Goal: Task Accomplishment & Management: Manage account settings

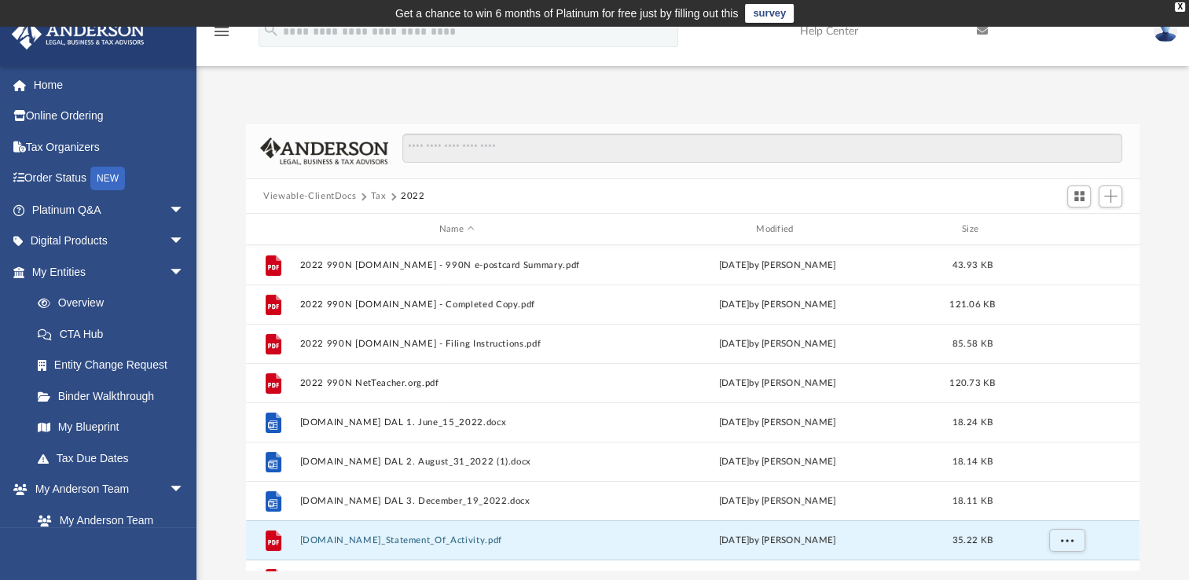
scroll to position [345, 880]
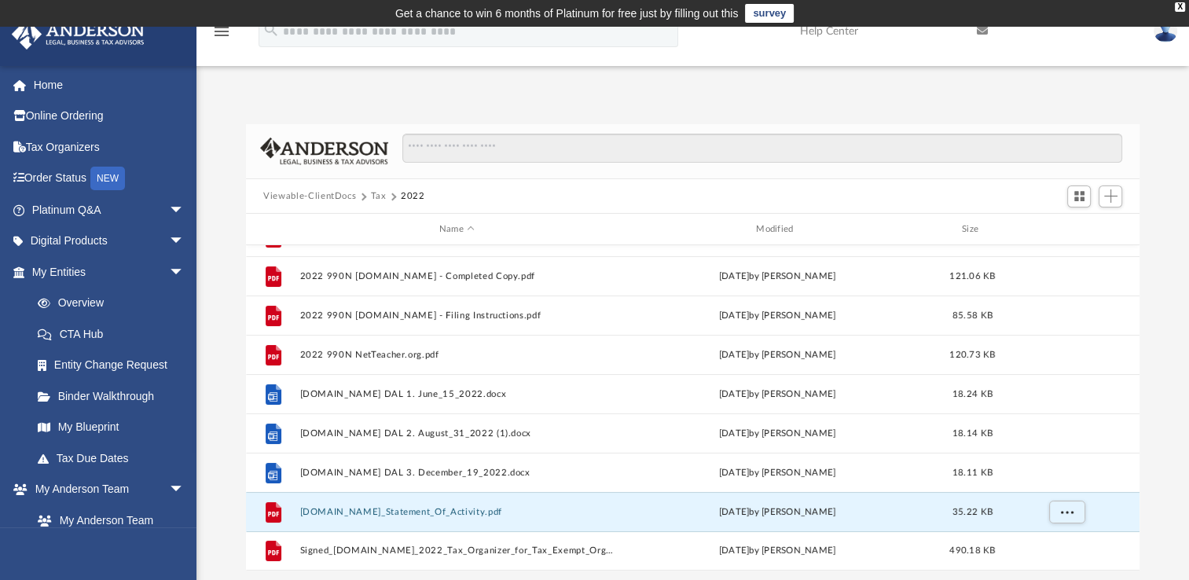
click at [383, 199] on button "Tax" at bounding box center [379, 196] width 16 height 14
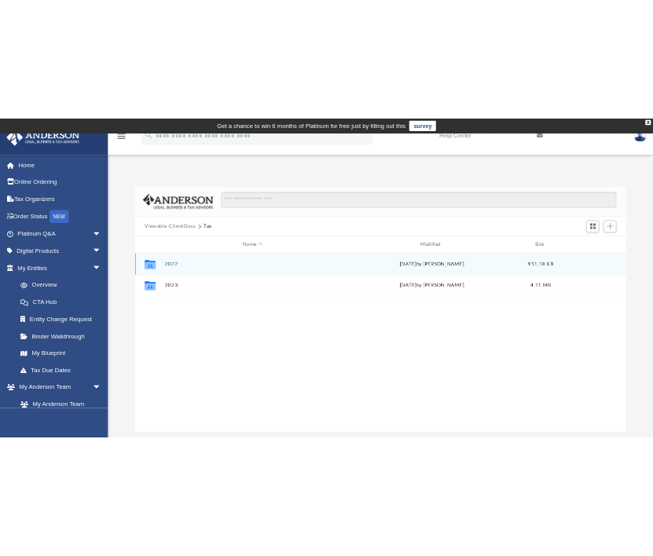
scroll to position [0, 0]
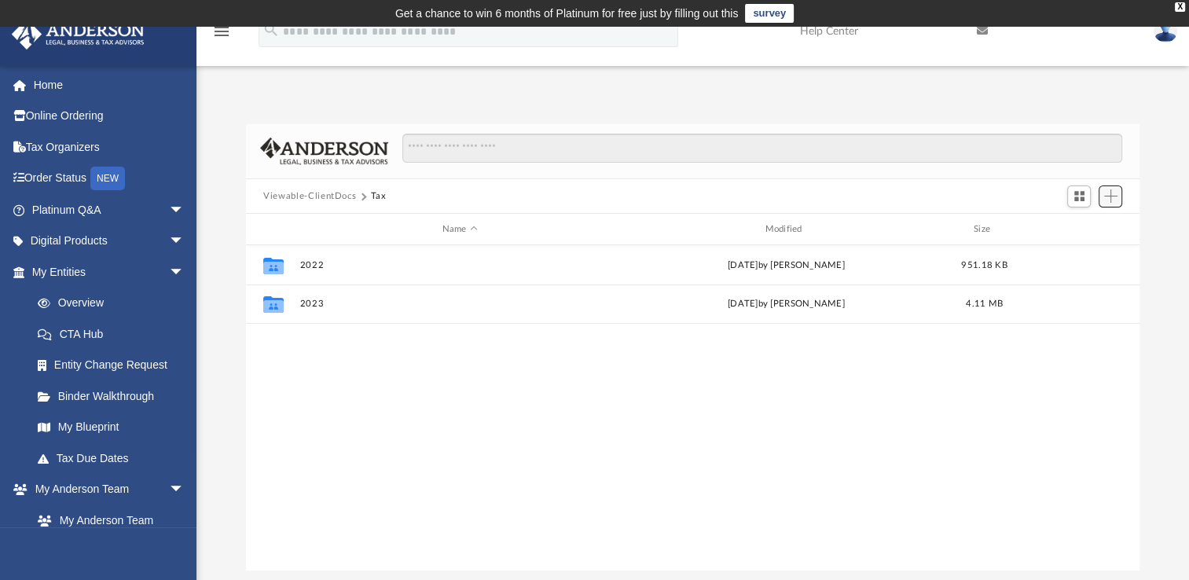
click at [1120, 196] on button "Add" at bounding box center [1111, 196] width 24 height 22
click at [1096, 251] on li "New Folder" at bounding box center [1088, 252] width 50 height 17
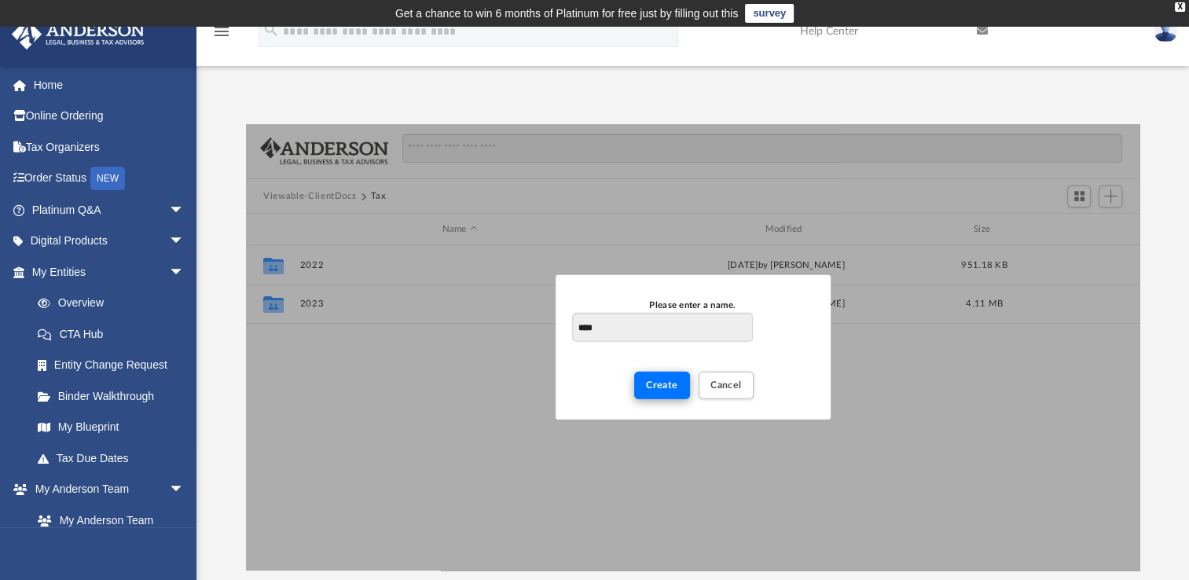
type input "****"
click at [666, 396] on button "Create" at bounding box center [662, 386] width 56 height 28
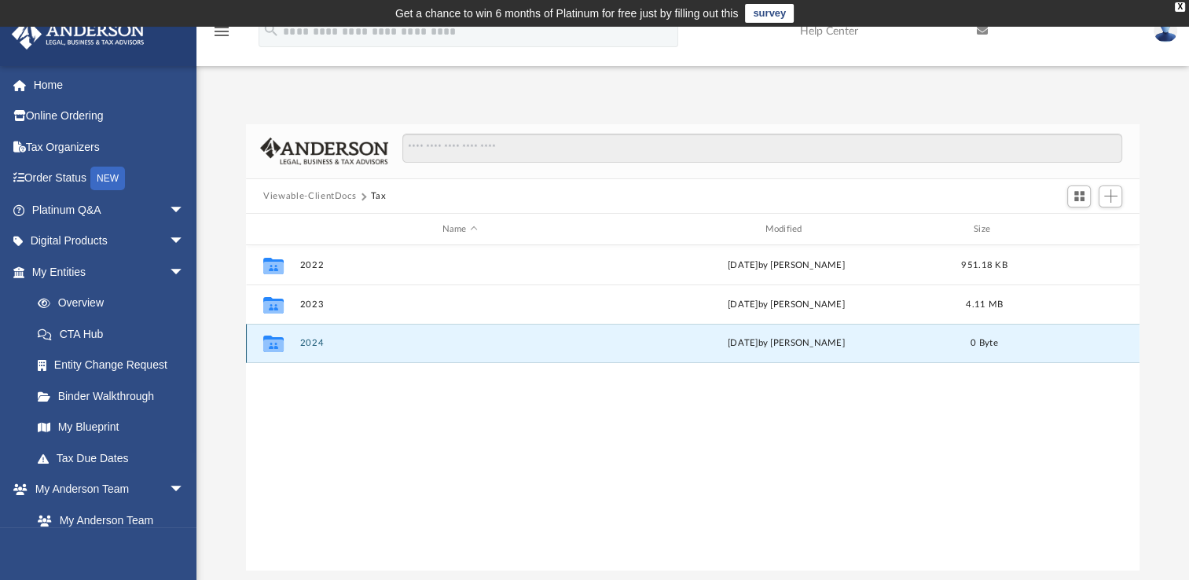
click at [318, 344] on button "2024" at bounding box center [460, 343] width 320 height 10
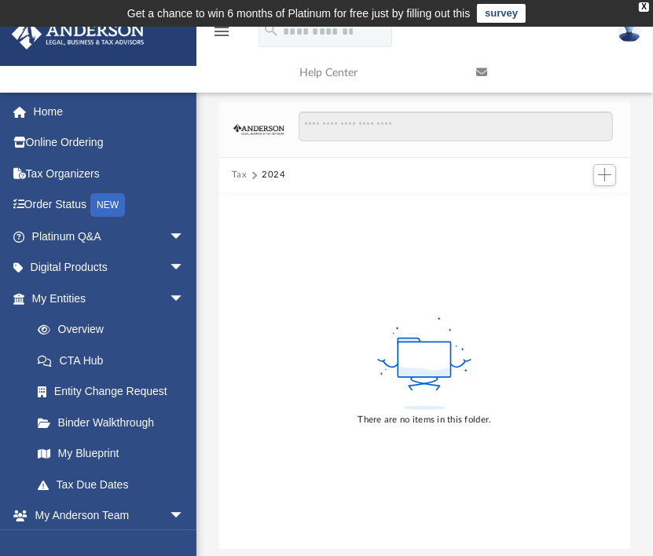
click at [573, 358] on div "There are no items in this folder." at bounding box center [424, 371] width 411 height 357
click at [608, 185] on button "Add" at bounding box center [605, 175] width 24 height 22
click at [567, 207] on li "Upload" at bounding box center [583, 206] width 50 height 17
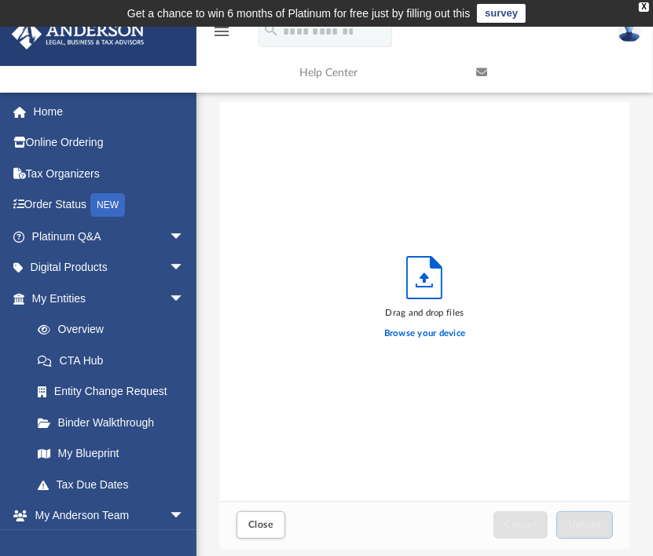
scroll to position [387, 399]
click at [417, 328] on label "Browse your device" at bounding box center [425, 334] width 82 height 14
click at [0, 0] on input "Browse your device" at bounding box center [0, 0] width 0 height 0
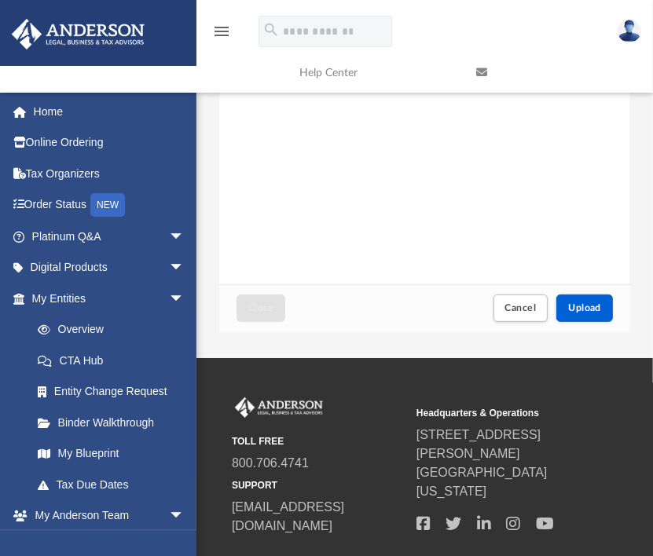
scroll to position [239, 0]
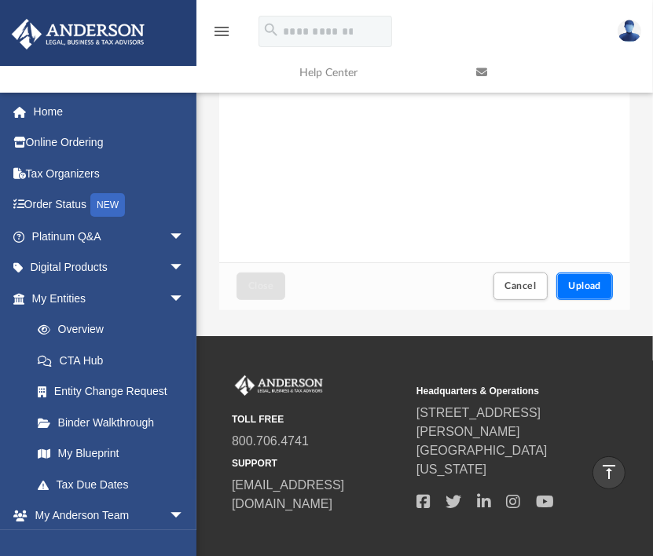
click at [576, 298] on button "Upload" at bounding box center [584, 287] width 57 height 28
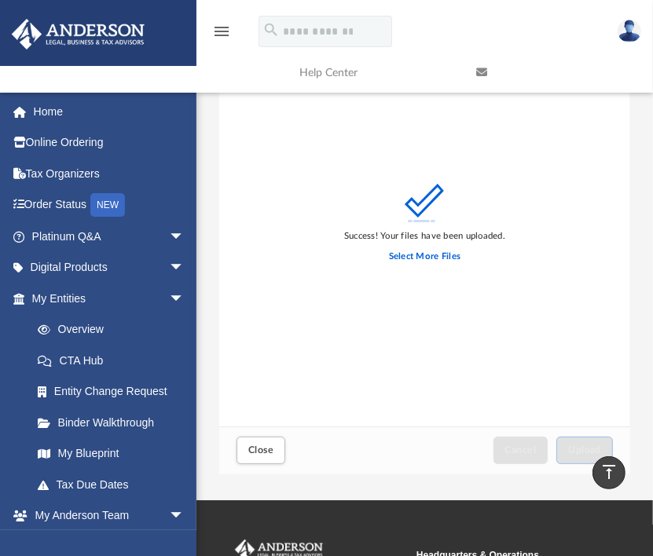
scroll to position [0, 0]
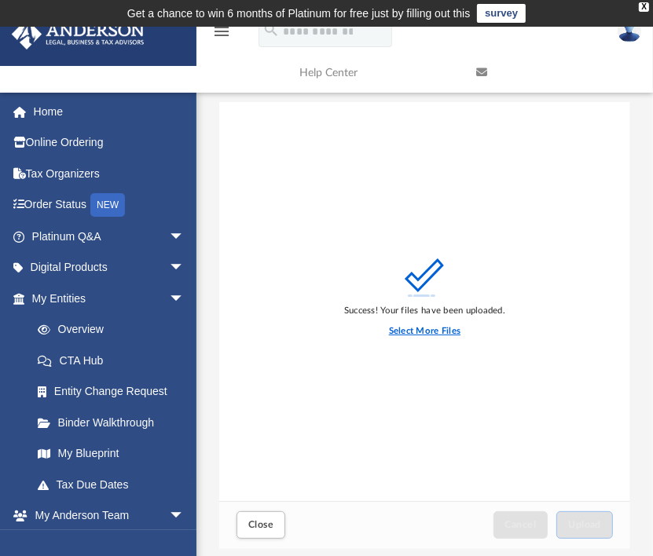
click at [428, 330] on label "Select More Files" at bounding box center [425, 332] width 72 height 14
click at [0, 0] on input "Select More Files" at bounding box center [0, 0] width 0 height 0
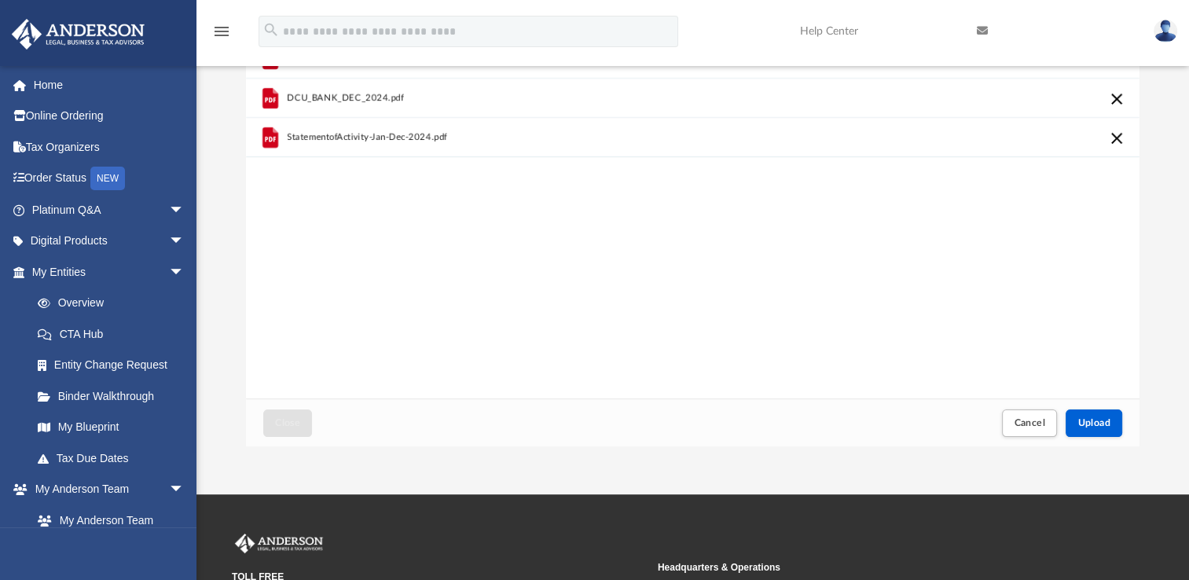
scroll to position [138, 0]
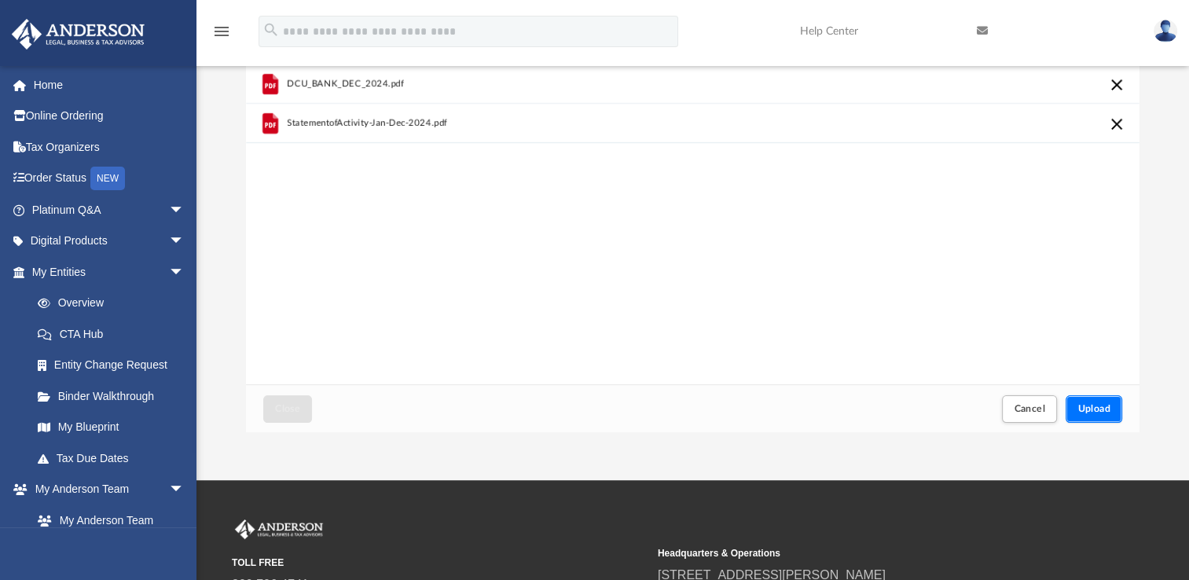
click at [1103, 410] on span "Upload" at bounding box center [1093, 408] width 33 height 9
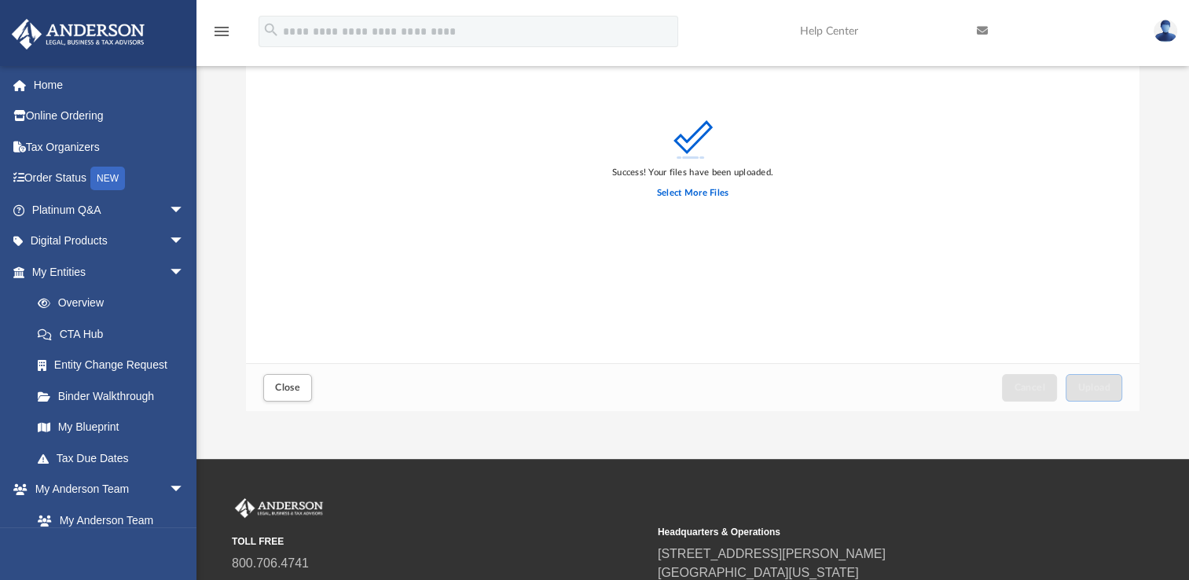
scroll to position [160, 0]
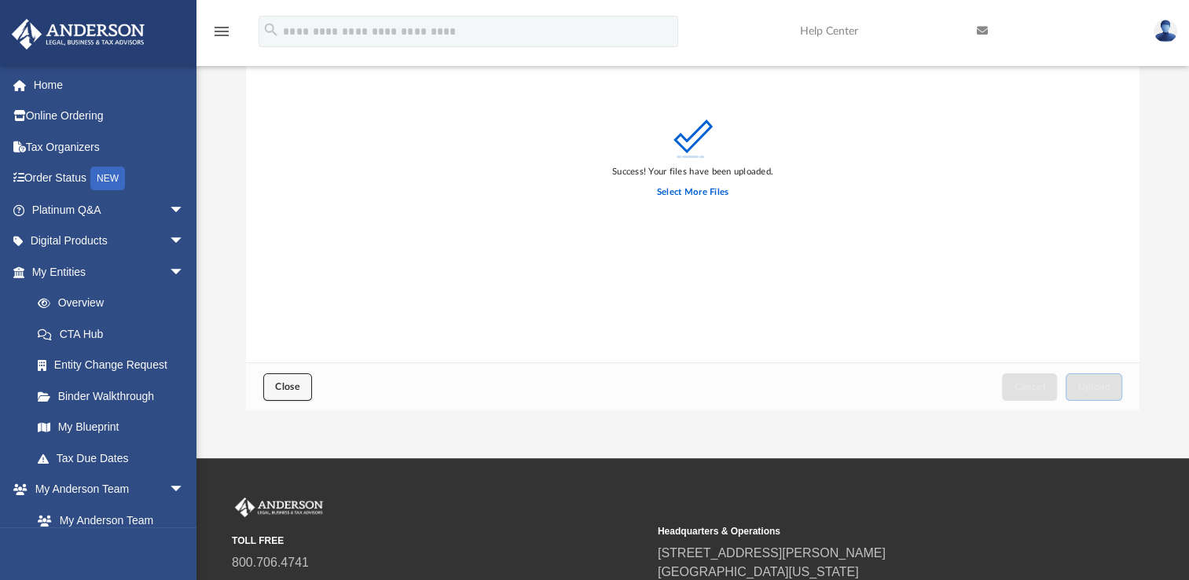
click at [308, 383] on button "Close" at bounding box center [287, 387] width 49 height 28
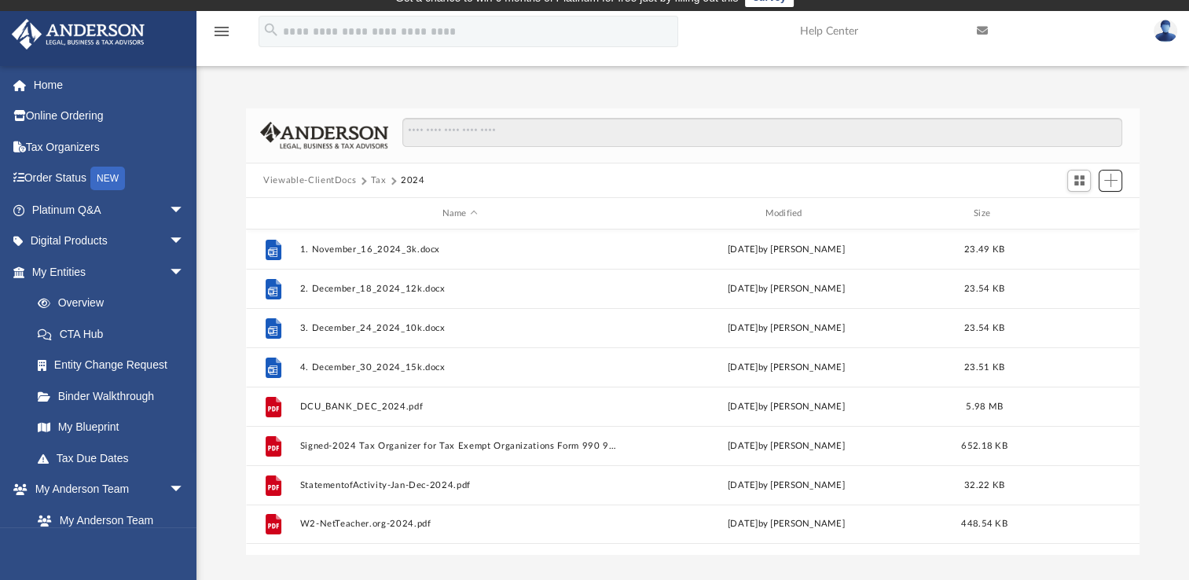
scroll to position [22, 0]
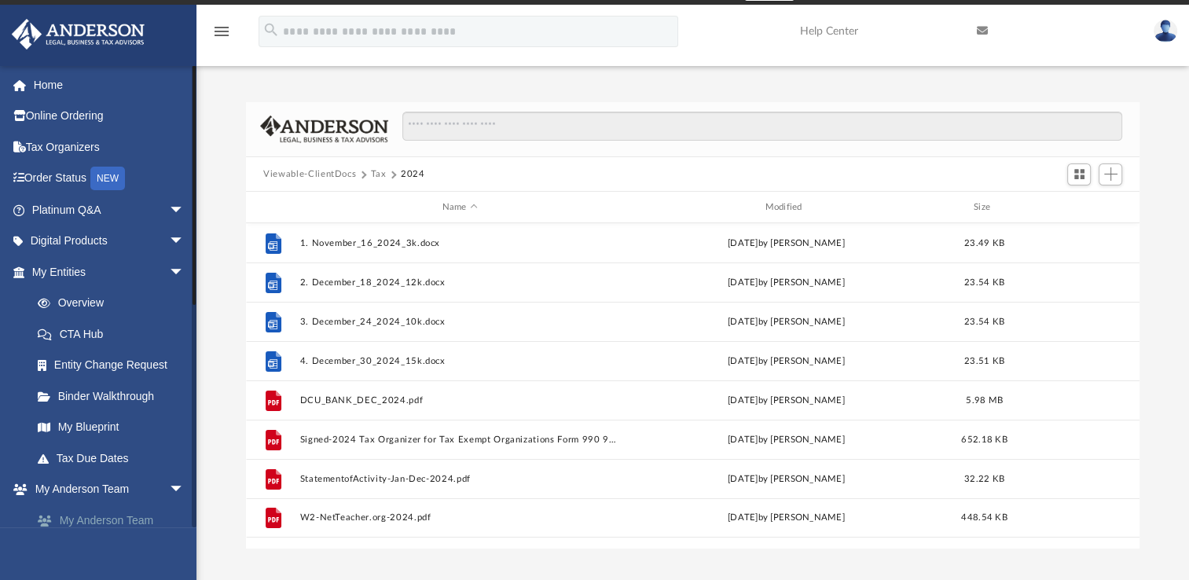
click at [101, 517] on link "My Anderson Team" at bounding box center [115, 520] width 186 height 31
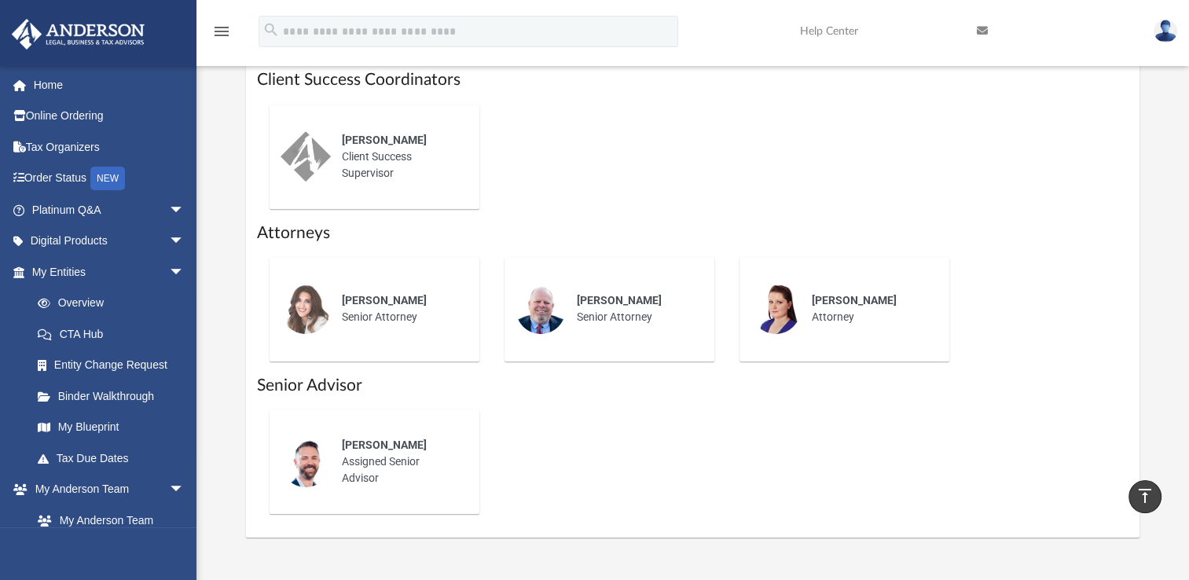
scroll to position [682, 0]
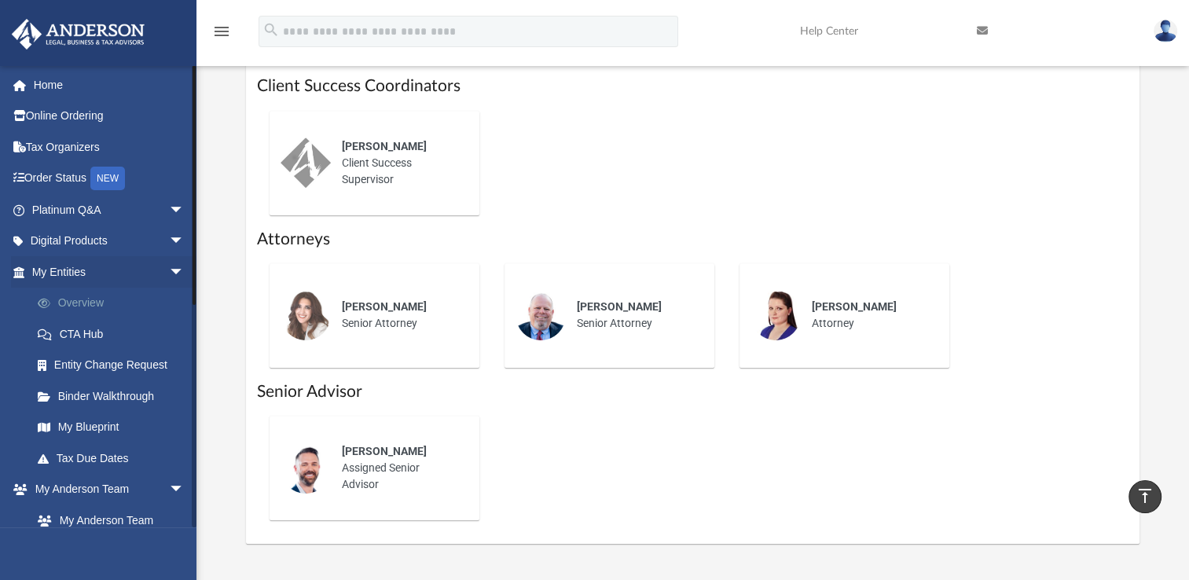
click at [94, 301] on link "Overview" at bounding box center [115, 303] width 186 height 31
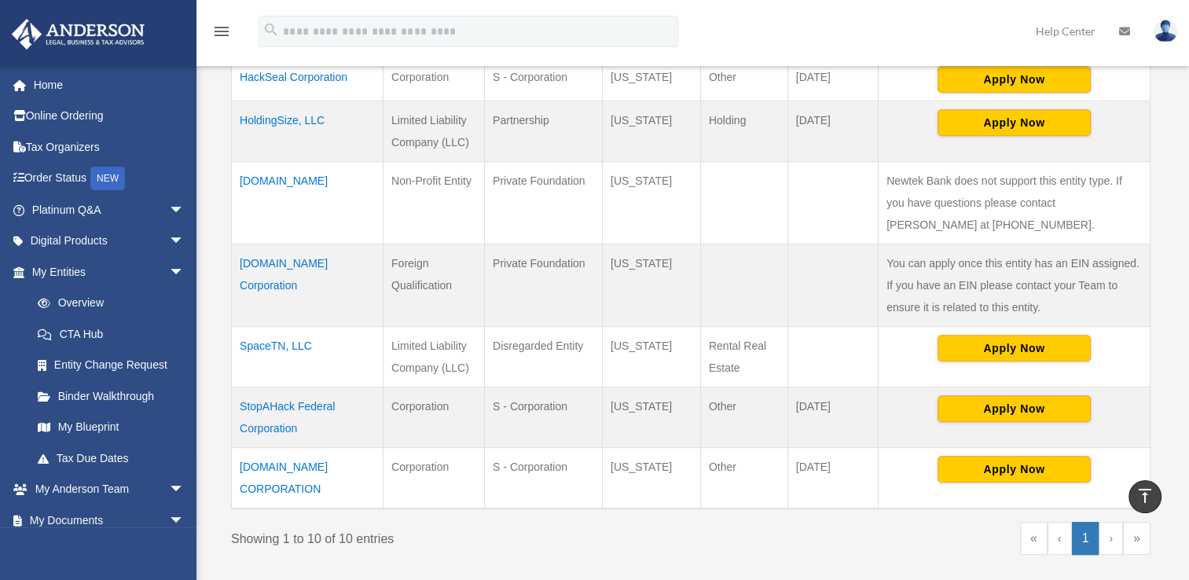
scroll to position [688, 0]
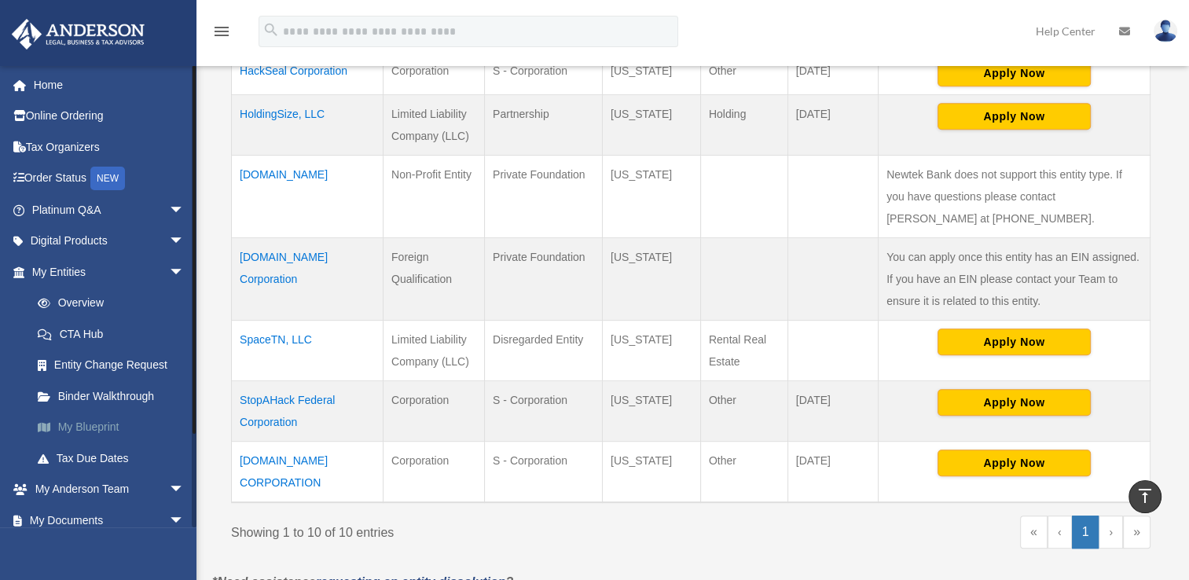
click at [91, 433] on link "My Blueprint" at bounding box center [115, 427] width 186 height 31
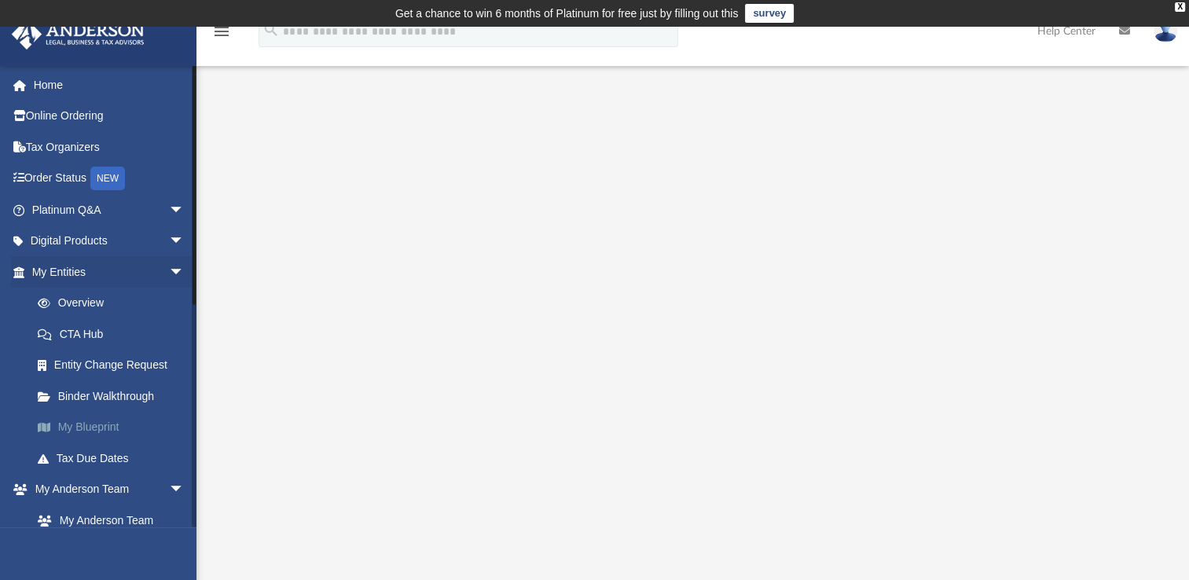
click at [99, 428] on link "My Blueprint" at bounding box center [115, 427] width 186 height 31
